Goal: Navigation & Orientation: Find specific page/section

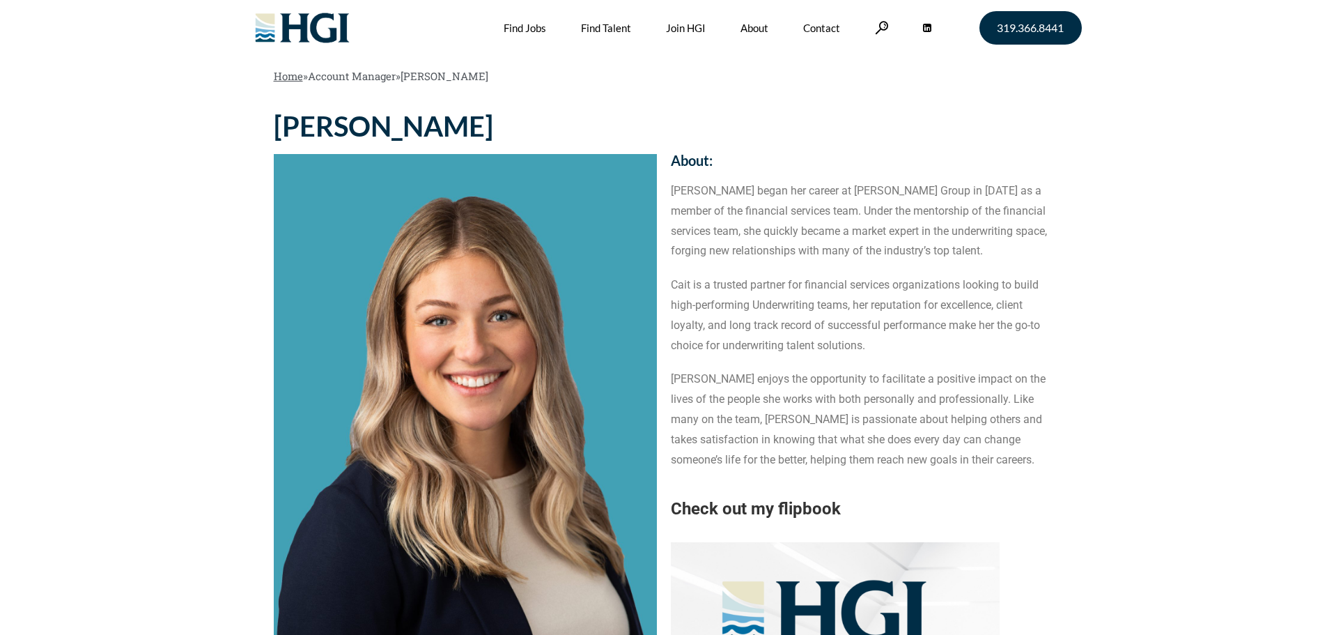
click at [289, 73] on link "Home" at bounding box center [288, 76] width 29 height 14
click at [746, 25] on link "About" at bounding box center [754, 28] width 28 height 56
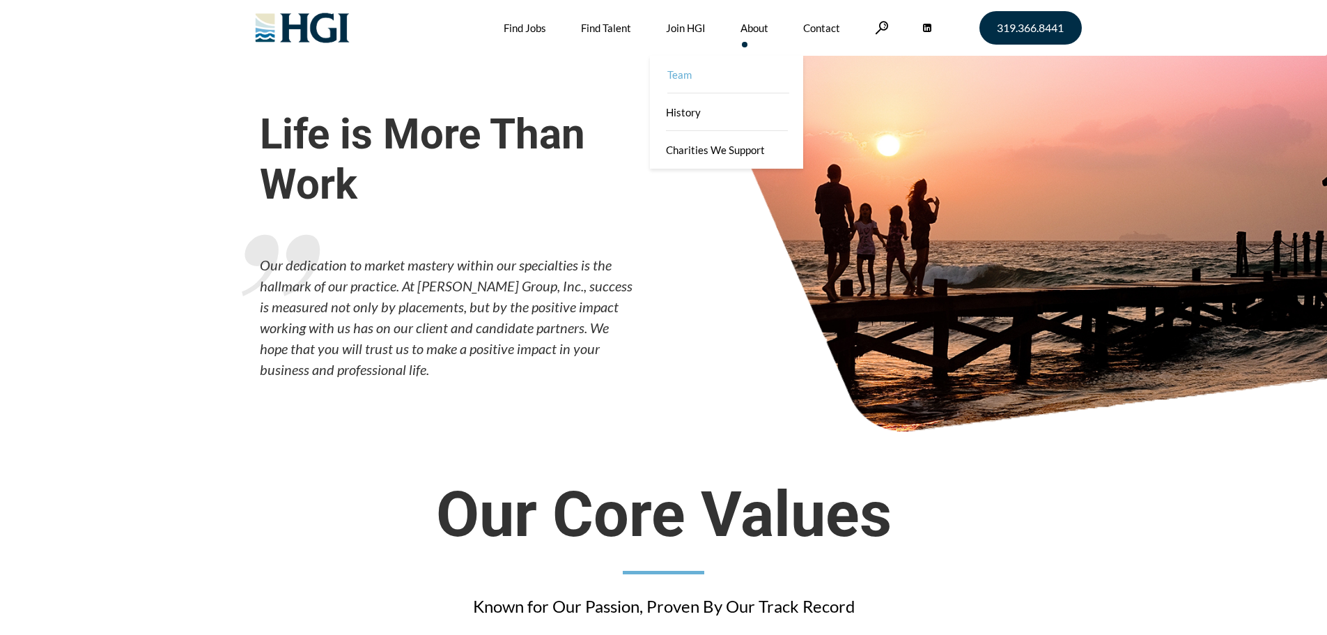
click at [676, 68] on link "Team" at bounding box center [727, 75] width 153 height 38
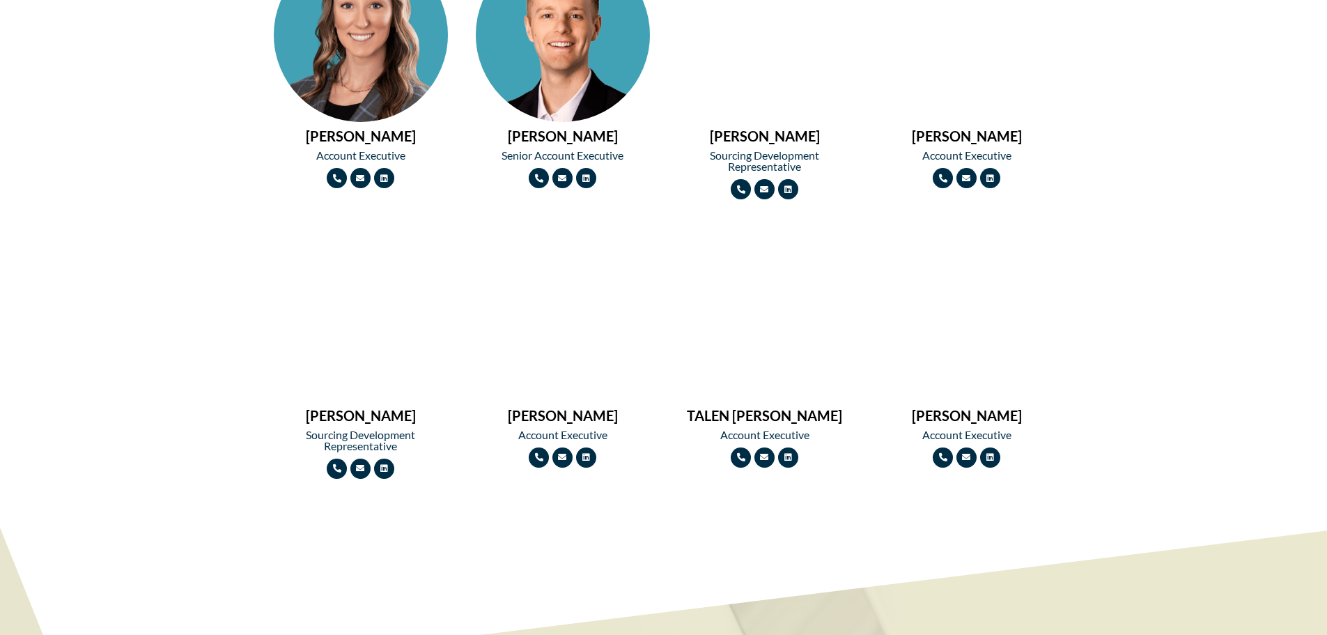
scroll to position [1811, 0]
